Goal: Information Seeking & Learning: Check status

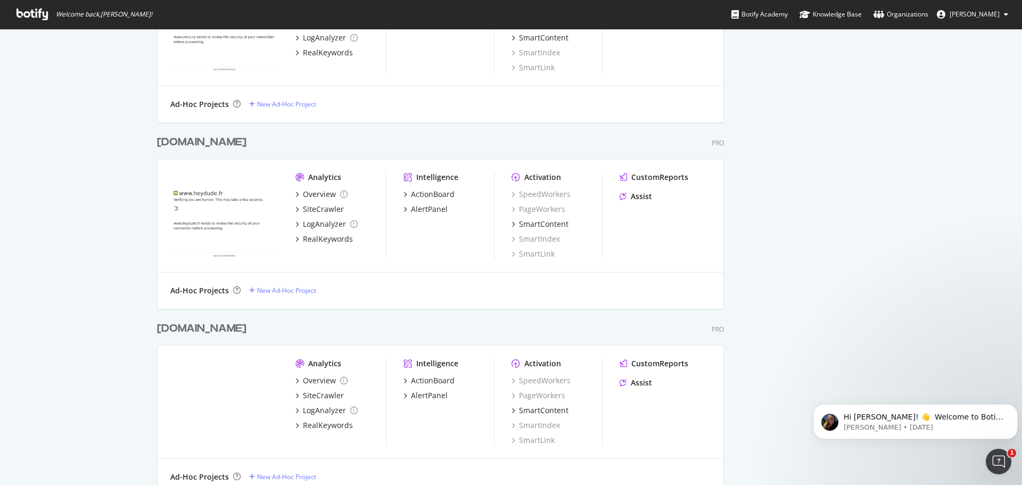
scroll to position [3308, 567]
click at [314, 240] on div "RealKeywords" at bounding box center [328, 238] width 50 height 11
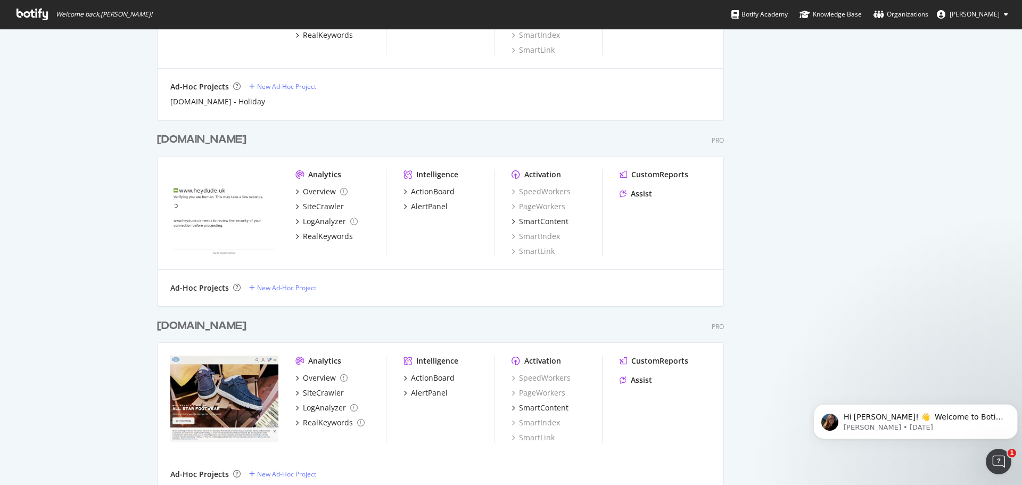
click at [199, 139] on div "[DOMAIN_NAME]" at bounding box center [201, 139] width 89 height 15
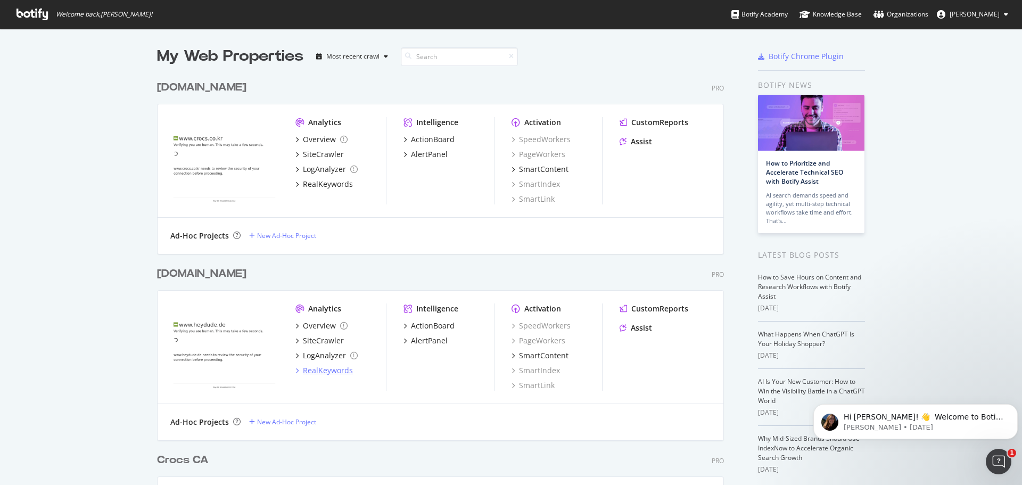
click at [317, 368] on div "RealKeywords" at bounding box center [328, 370] width 50 height 11
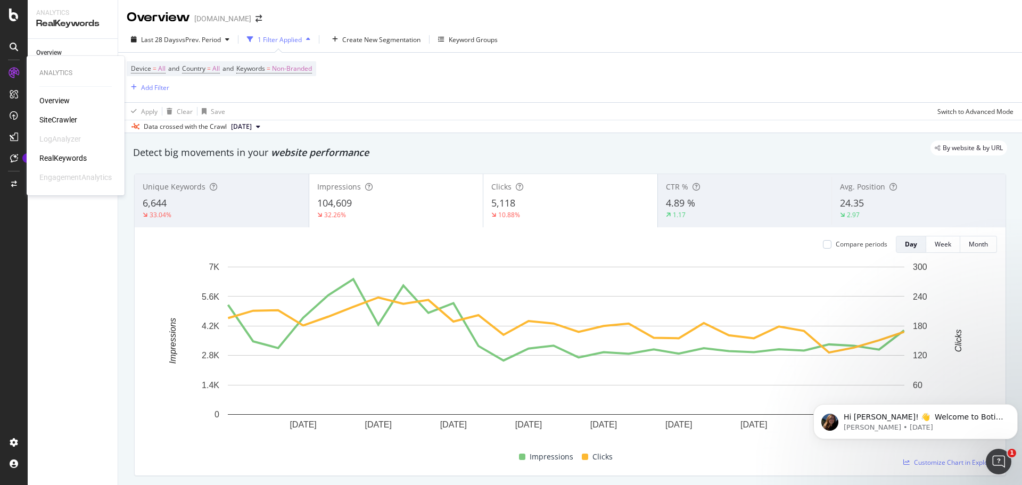
click at [15, 69] on icon at bounding box center [14, 73] width 11 height 11
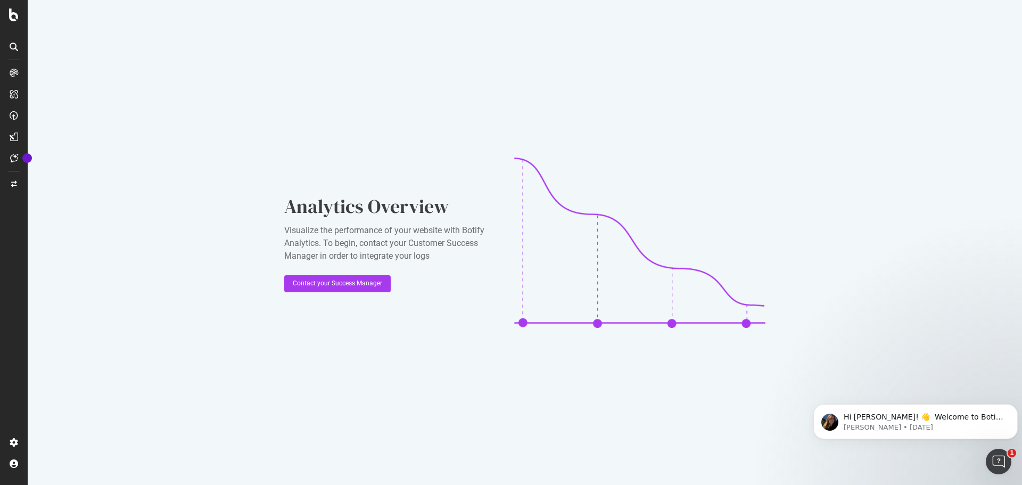
click at [10, 3] on div at bounding box center [14, 242] width 28 height 485
click at [16, 13] on icon at bounding box center [14, 15] width 10 height 13
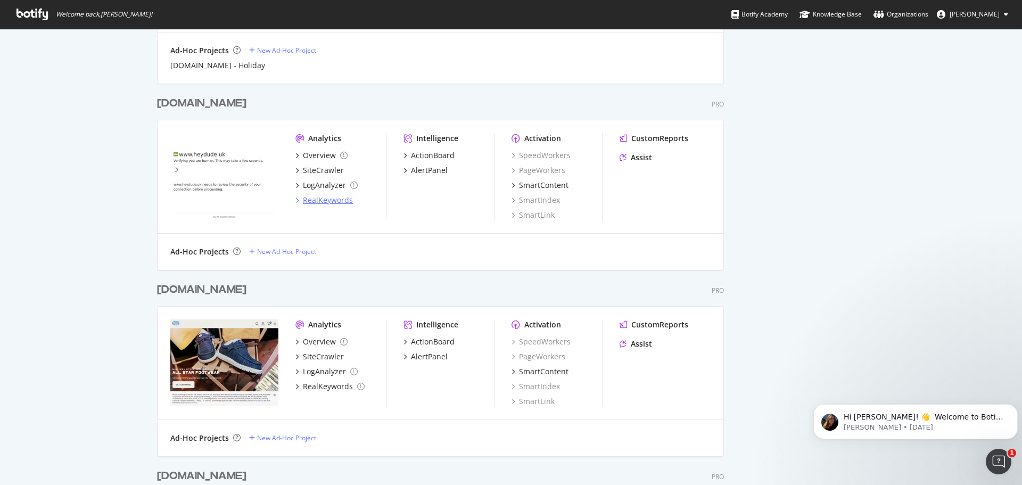
click at [327, 200] on div "RealKeywords" at bounding box center [328, 200] width 50 height 11
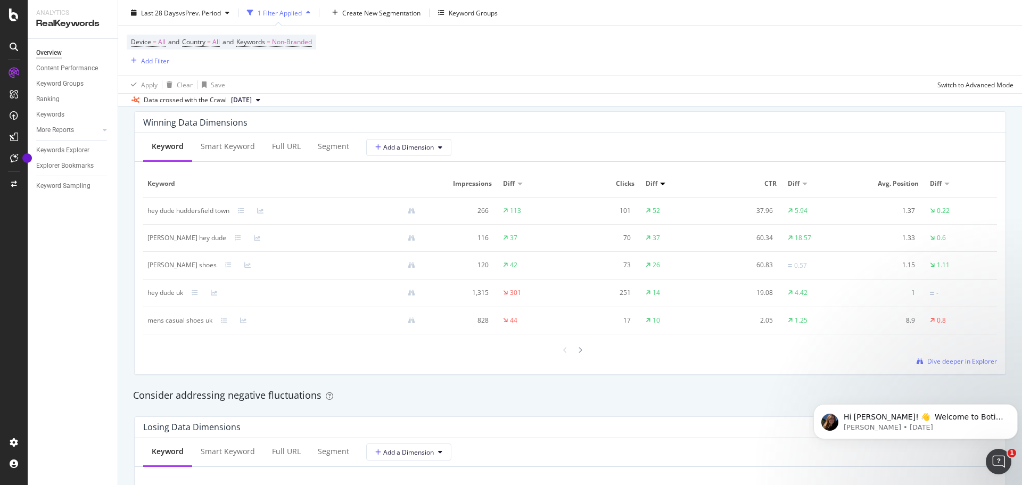
click at [265, 98] on button "[DATE]" at bounding box center [246, 100] width 38 height 13
